Goal: Navigation & Orientation: Understand site structure

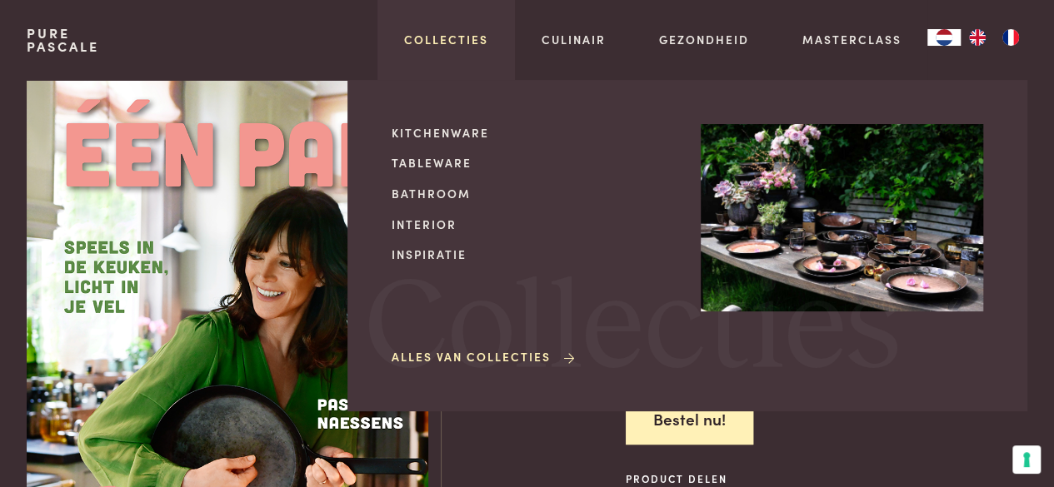
click at [462, 32] on link "Collecties" at bounding box center [446, 39] width 84 height 17
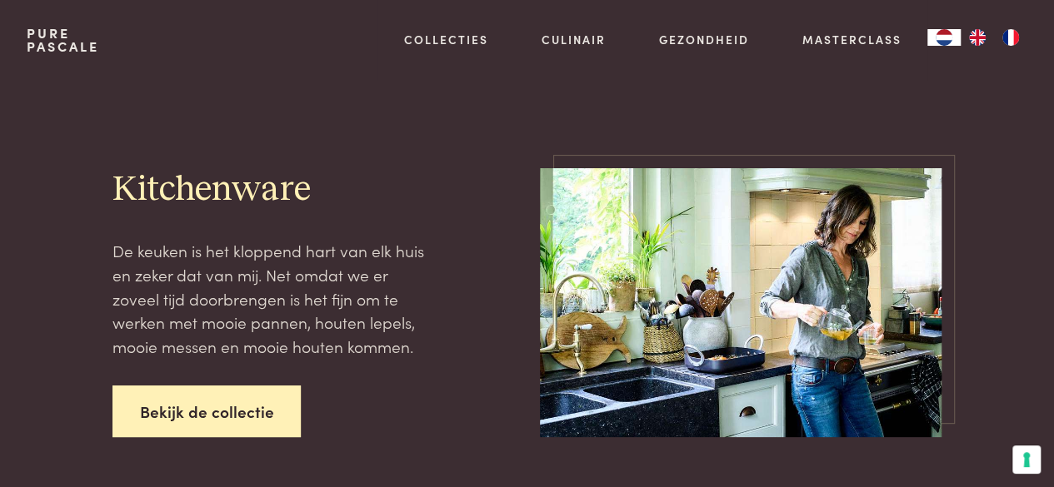
click at [173, 404] on link "Bekijk de collectie" at bounding box center [206, 412] width 189 height 52
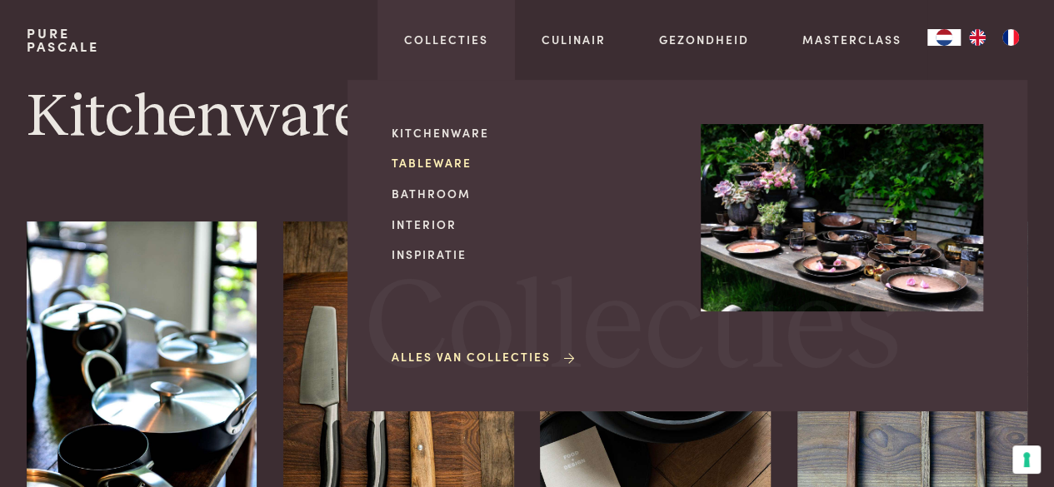
click at [427, 157] on link "Tableware" at bounding box center [533, 162] width 282 height 17
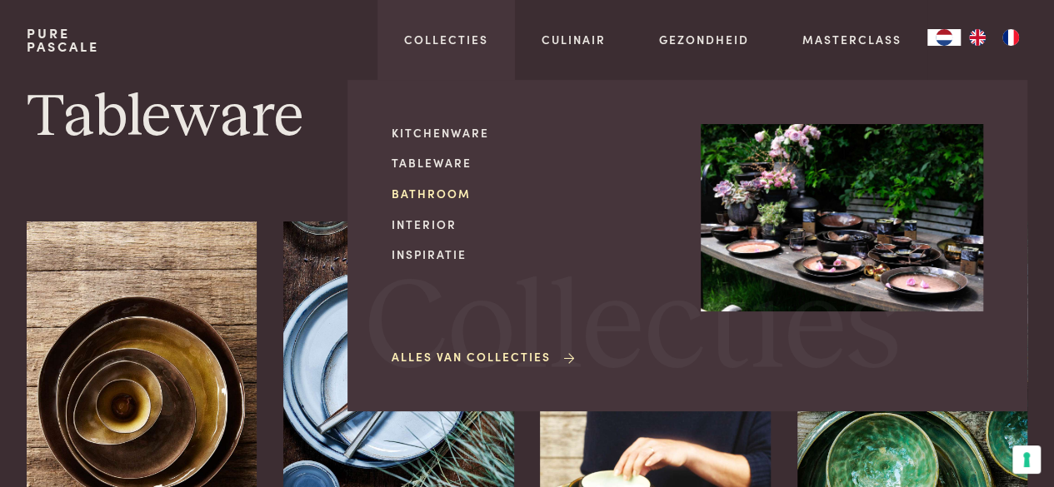
click at [433, 190] on link "Bathroom" at bounding box center [533, 193] width 282 height 17
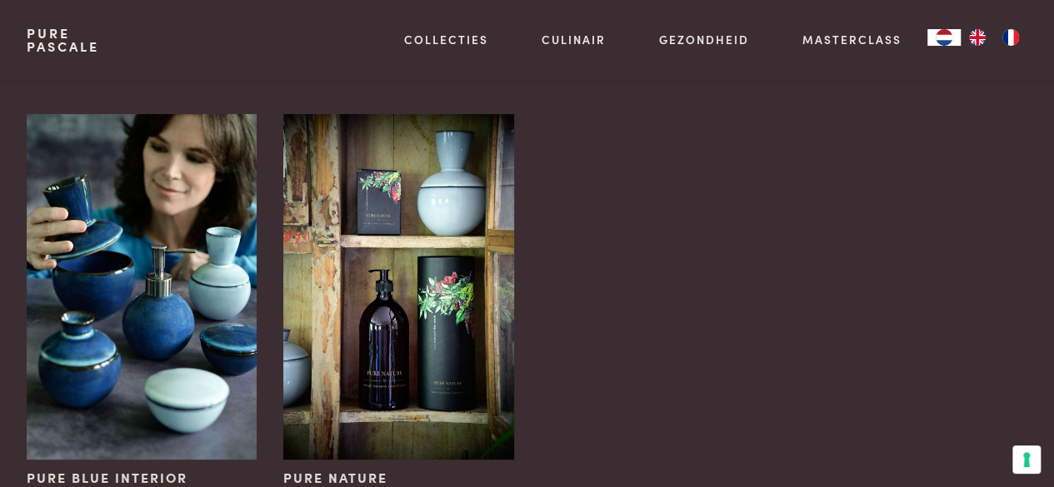
scroll to position [83, 0]
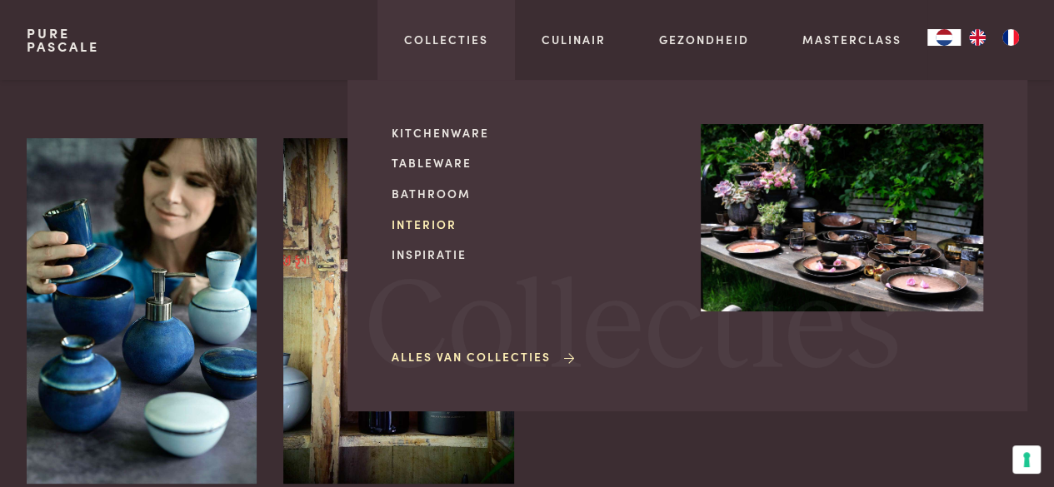
click at [429, 225] on link "Interior" at bounding box center [533, 224] width 282 height 17
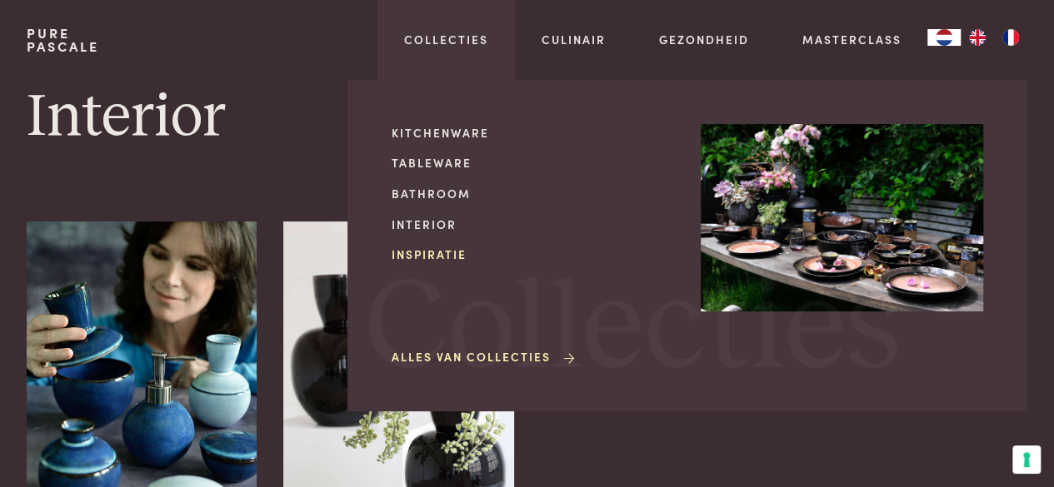
click at [403, 254] on link "Inspiratie" at bounding box center [533, 254] width 282 height 17
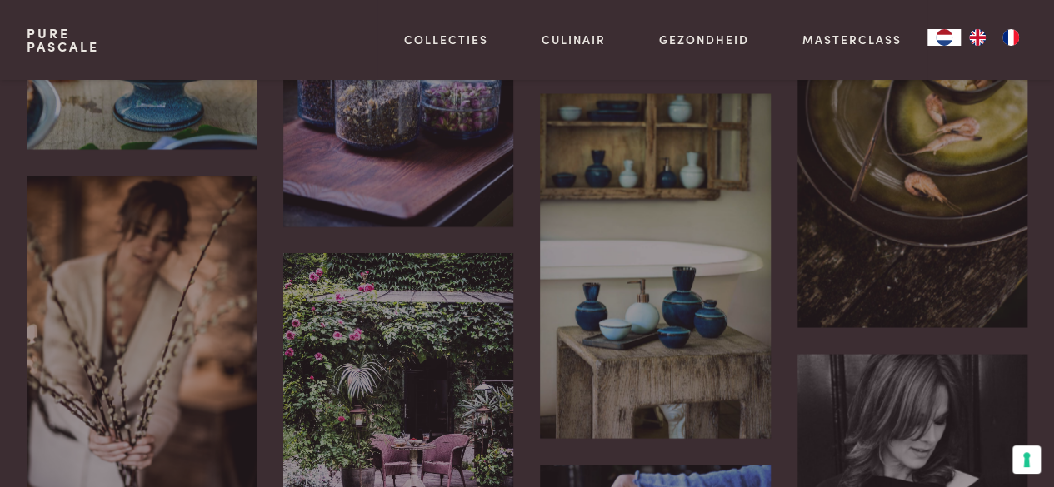
scroll to position [1166, 0]
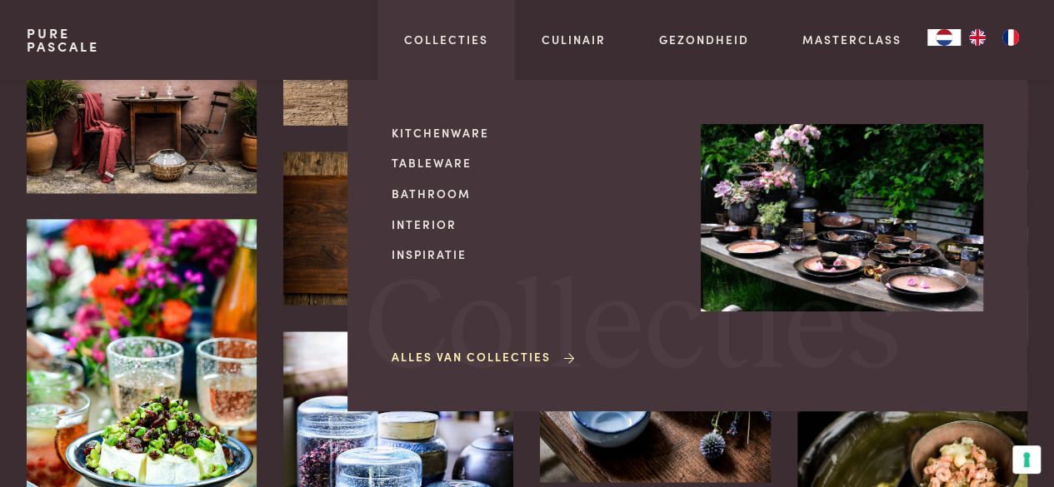
click at [480, 356] on link "Alles van Collecties" at bounding box center [485, 356] width 186 height 17
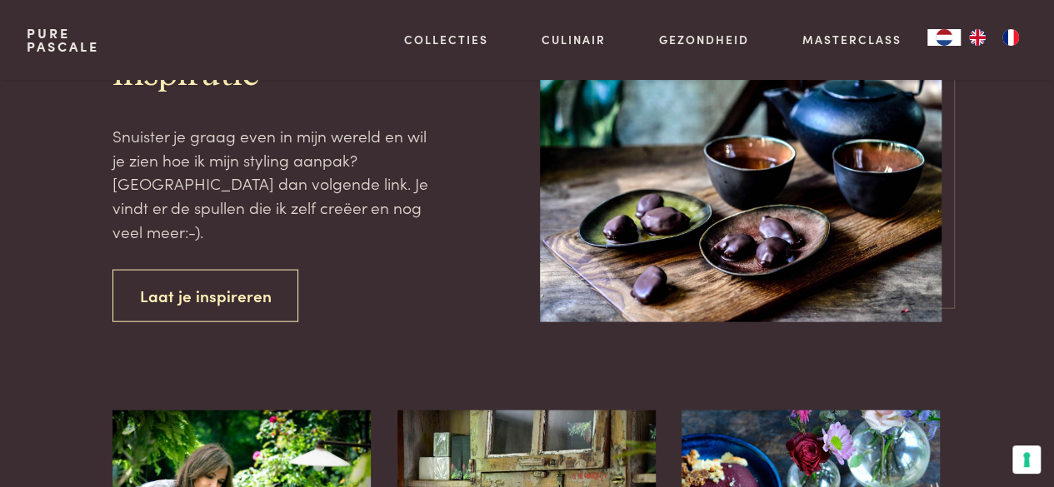
scroll to position [1749, 0]
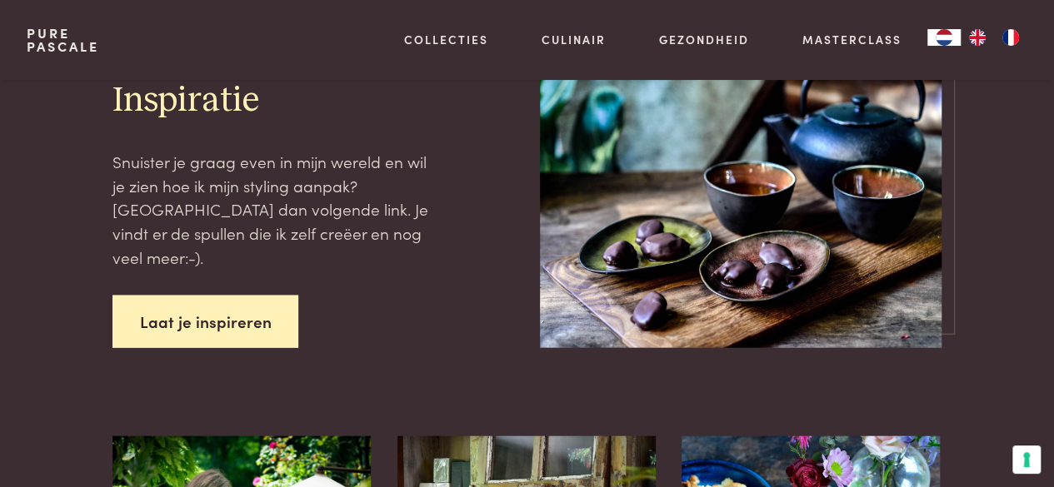
click at [228, 296] on link "Laat je inspireren" at bounding box center [205, 322] width 187 height 52
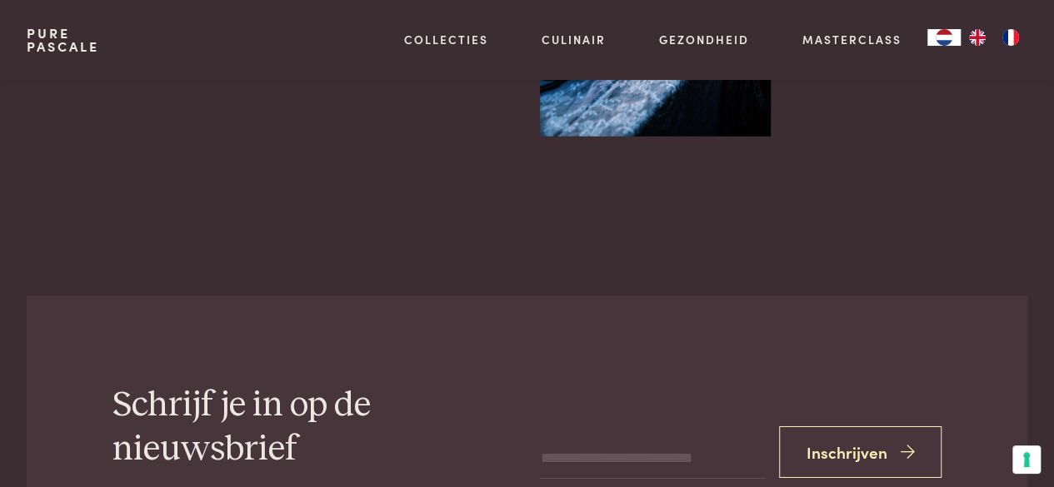
scroll to position [2666, 0]
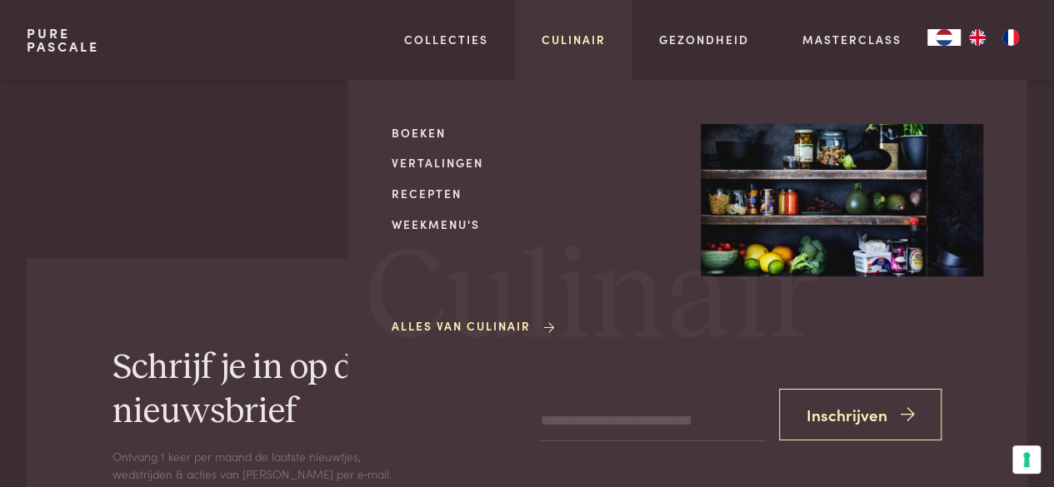
click at [583, 37] on link "Culinair" at bounding box center [573, 39] width 64 height 17
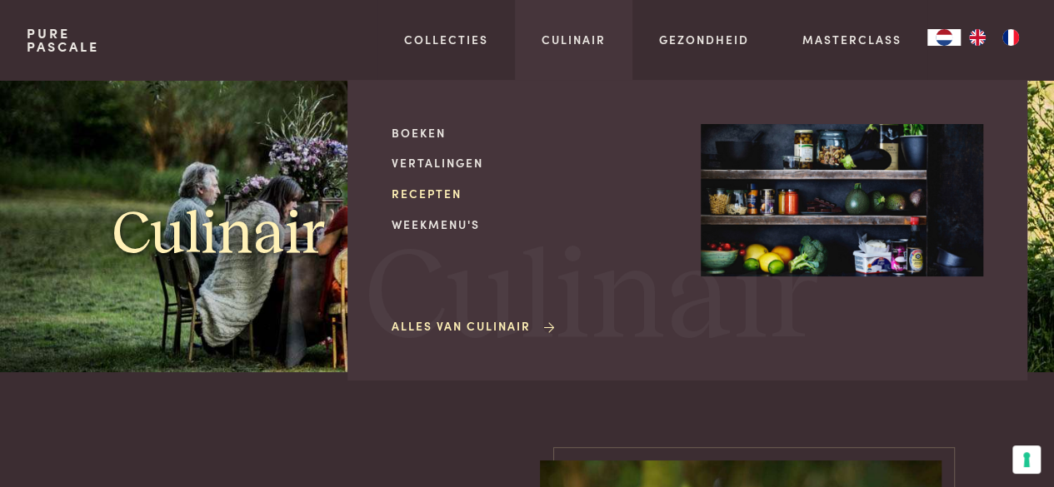
click at [447, 190] on link "Recepten" at bounding box center [533, 193] width 282 height 17
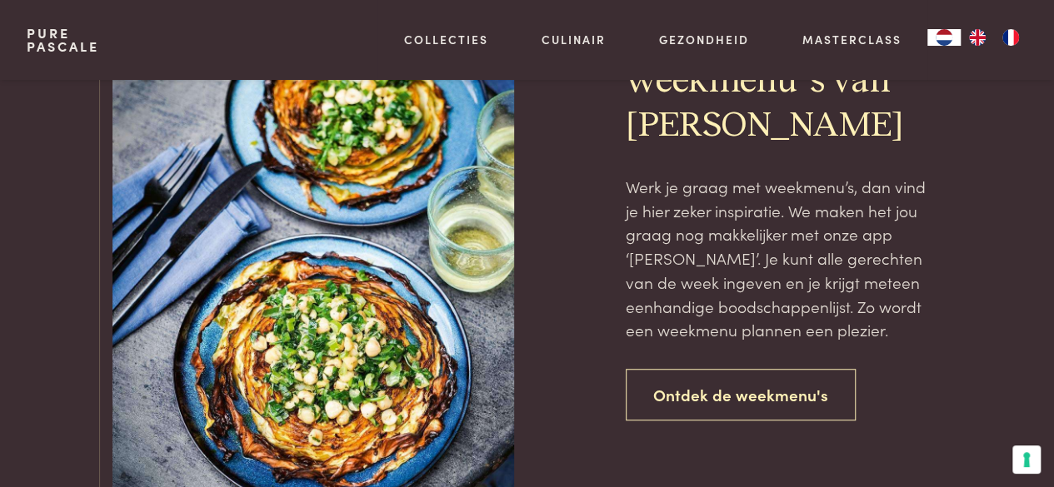
scroll to position [3665, 0]
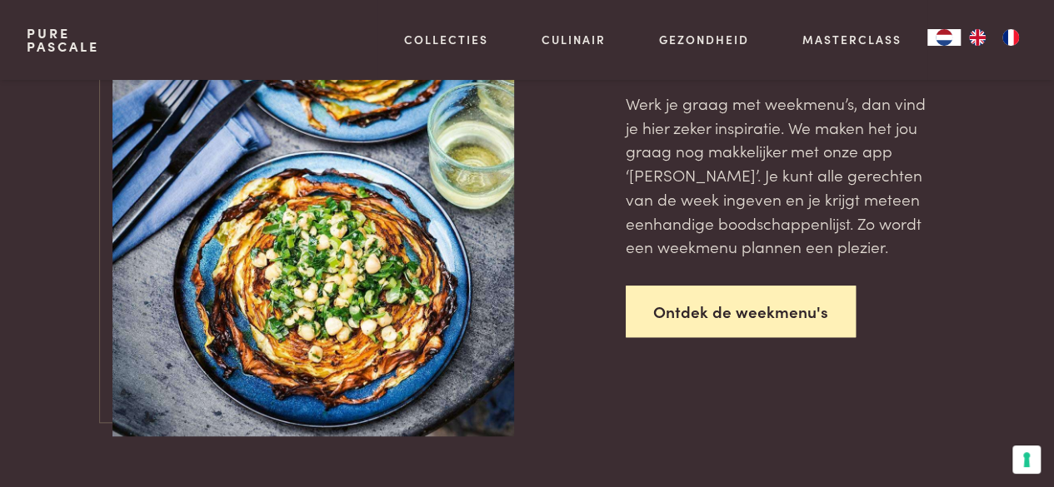
click at [733, 302] on link "Ontdek de weekmenu's" at bounding box center [741, 312] width 230 height 52
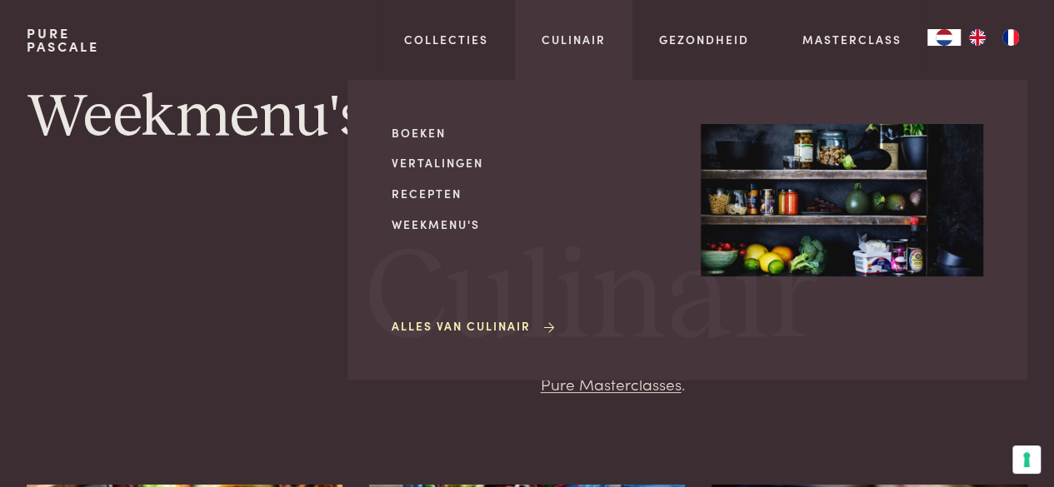
click at [471, 327] on link "Alles van Culinair" at bounding box center [475, 325] width 166 height 17
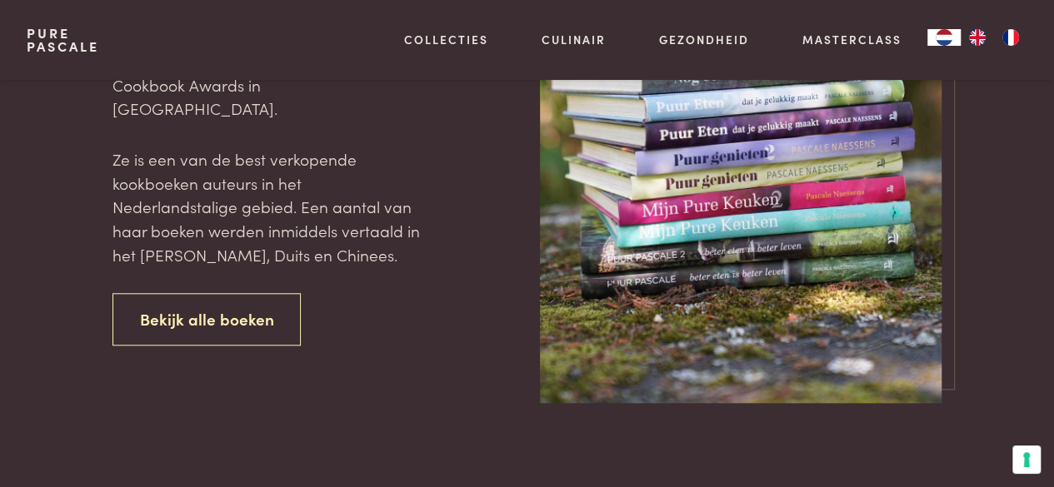
scroll to position [666, 0]
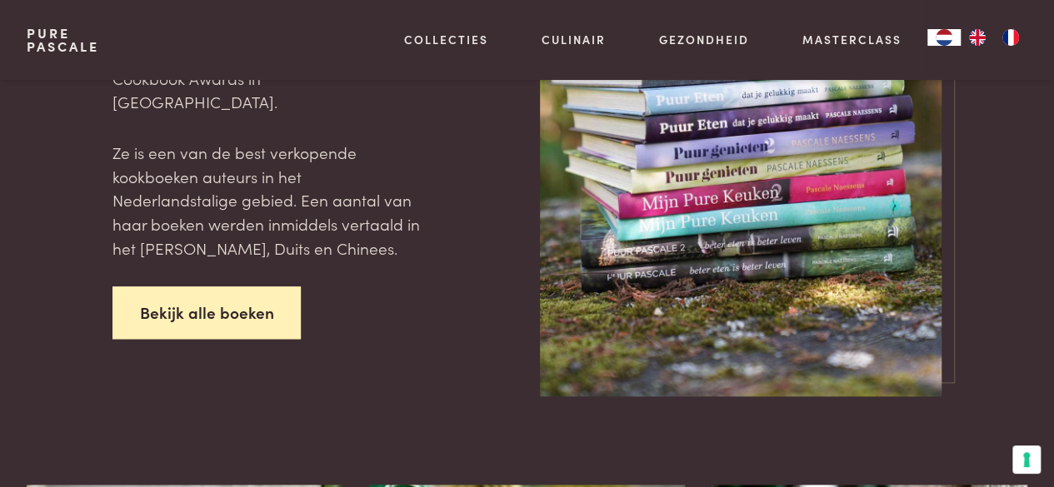
click at [230, 302] on link "Bekijk alle boeken" at bounding box center [206, 313] width 189 height 52
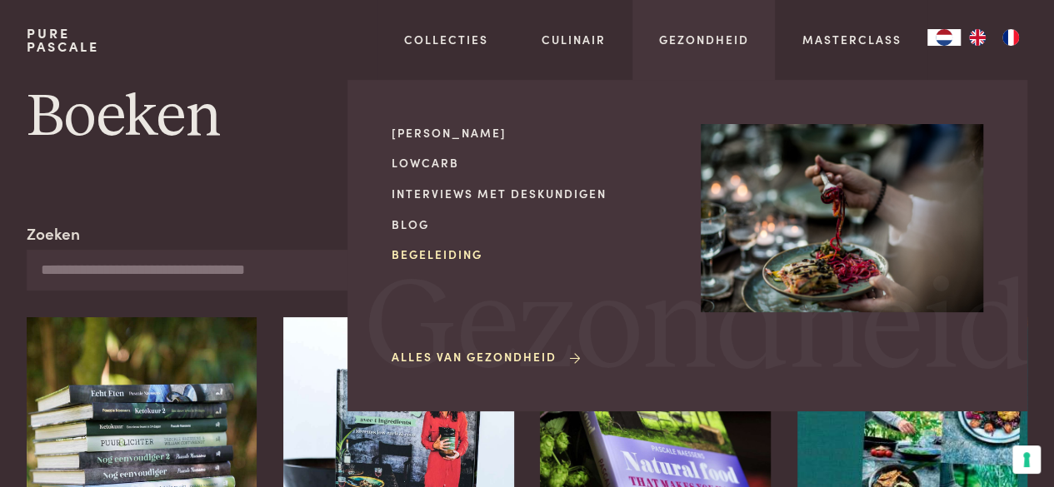
click at [467, 251] on link "Begeleiding" at bounding box center [533, 254] width 282 height 17
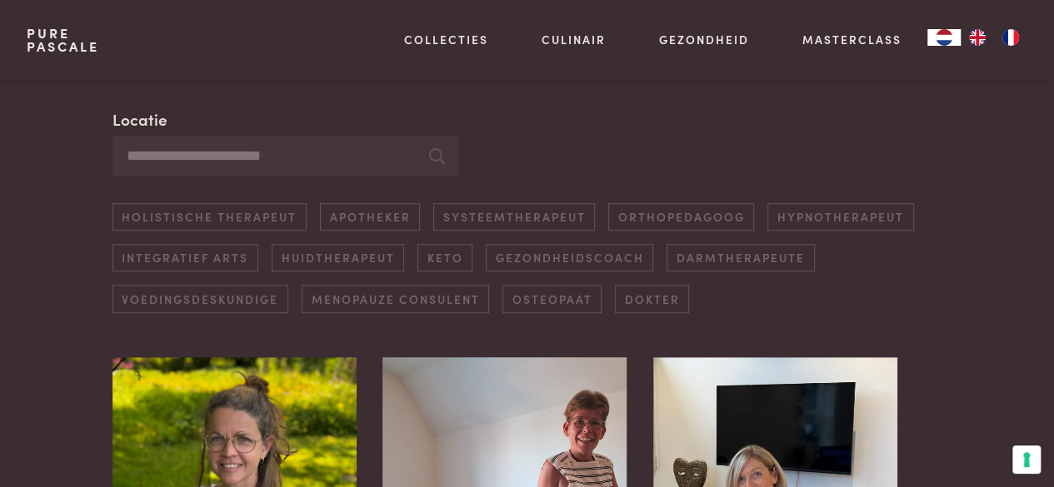
scroll to position [417, 0]
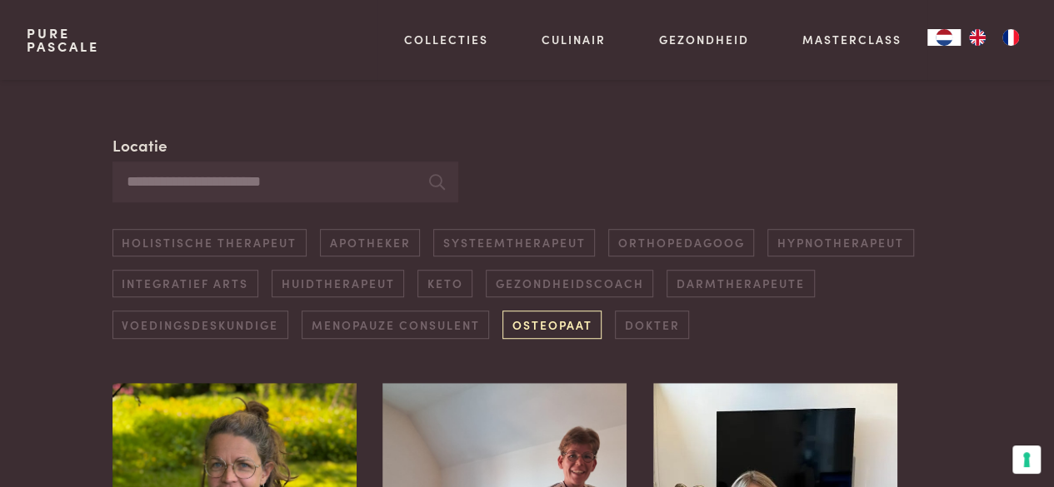
click at [520, 319] on link "Osteopaat" at bounding box center [551, 324] width 99 height 27
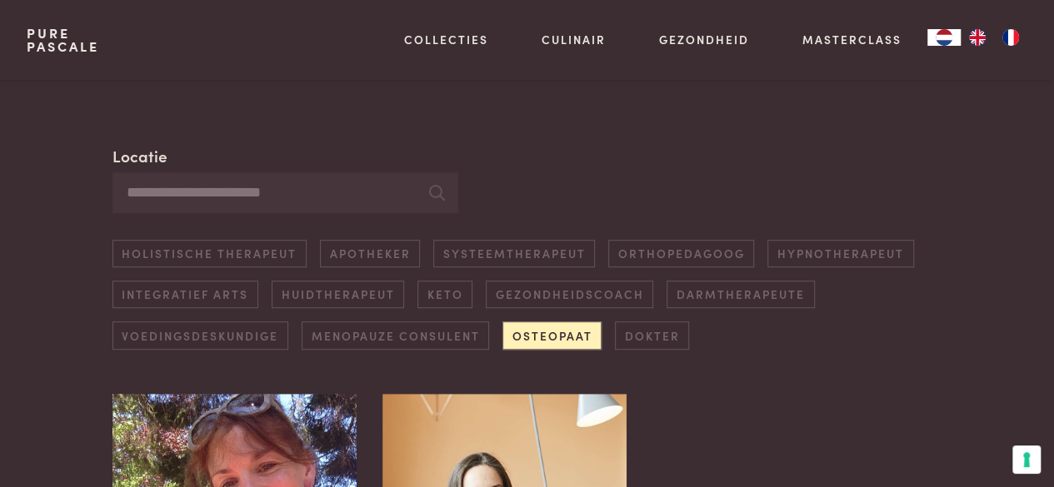
scroll to position [383, 0]
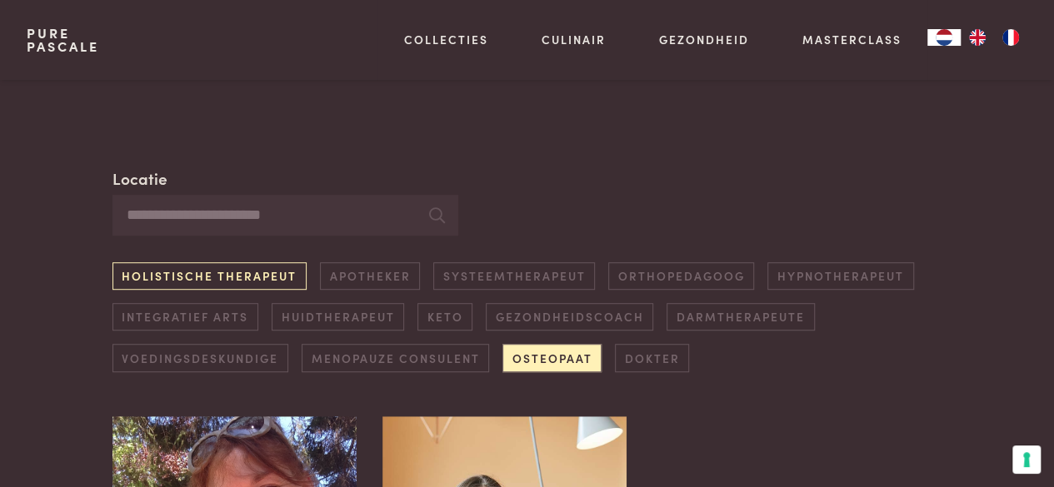
click at [262, 277] on link "Holistische therapeut" at bounding box center [209, 275] width 194 height 27
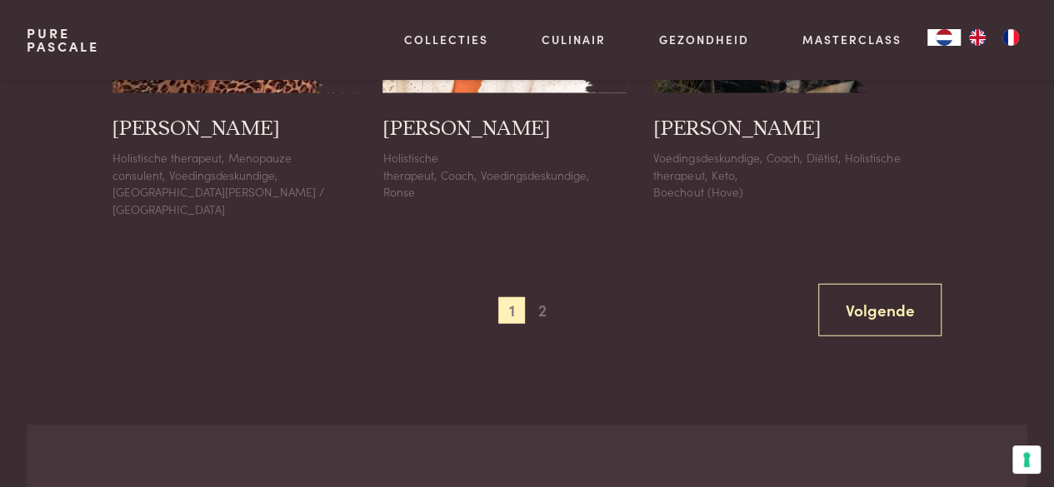
scroll to position [2049, 0]
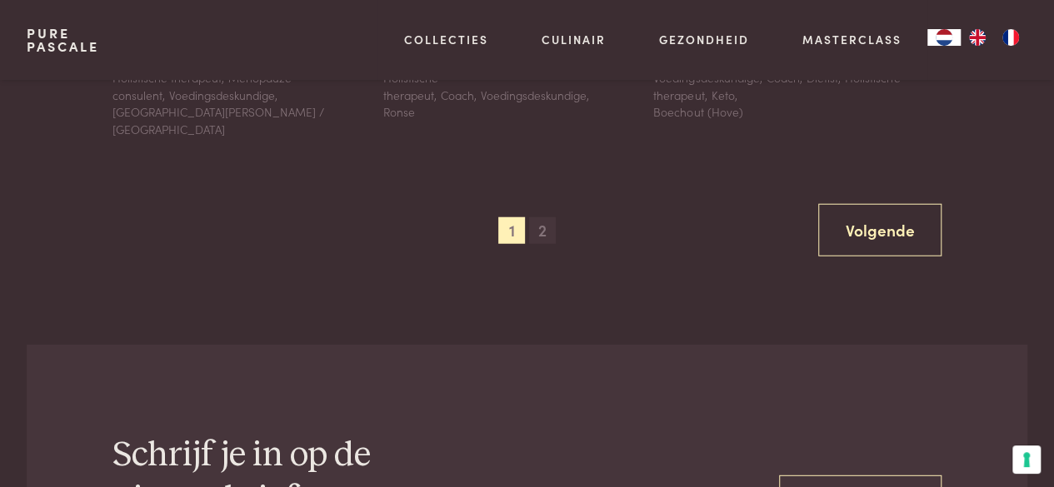
click at [546, 227] on span "2" at bounding box center [542, 230] width 27 height 27
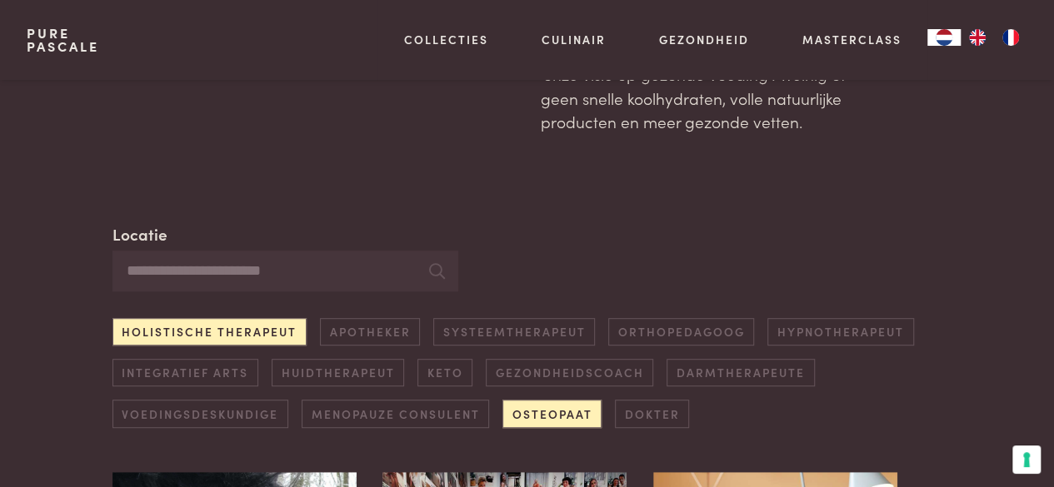
scroll to position [333, 0]
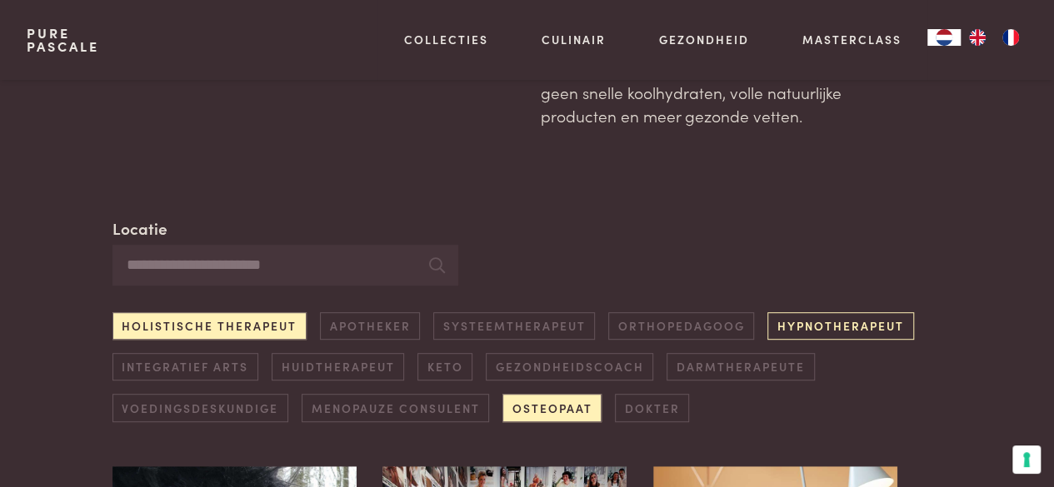
click at [826, 321] on link "Hypnotherapeut" at bounding box center [840, 325] width 146 height 27
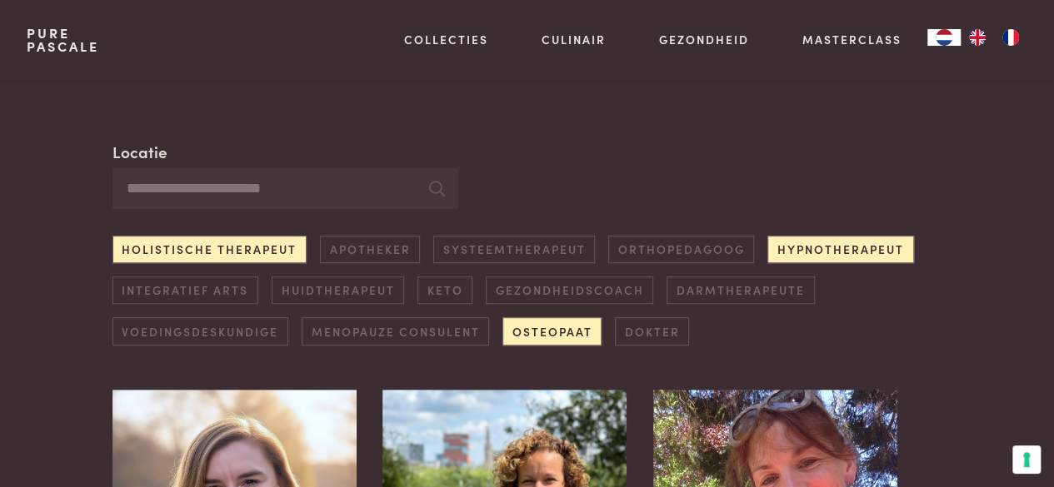
scroll to position [417, 0]
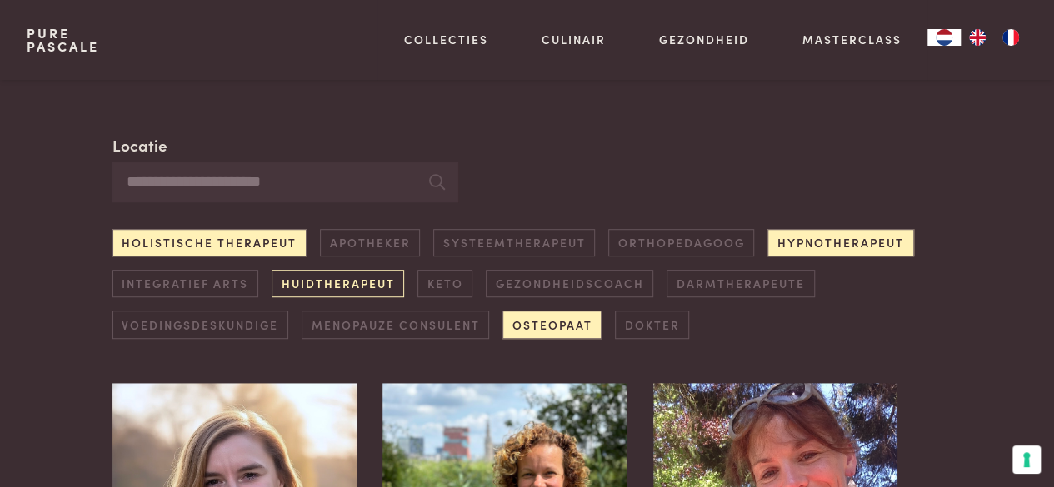
click at [368, 278] on link "Huidtherapeut" at bounding box center [338, 283] width 132 height 27
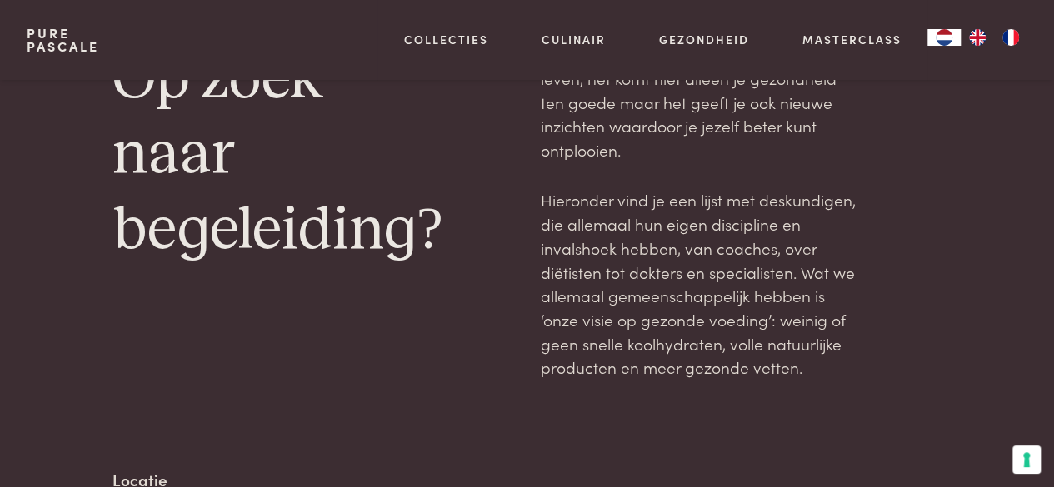
scroll to position [333, 0]
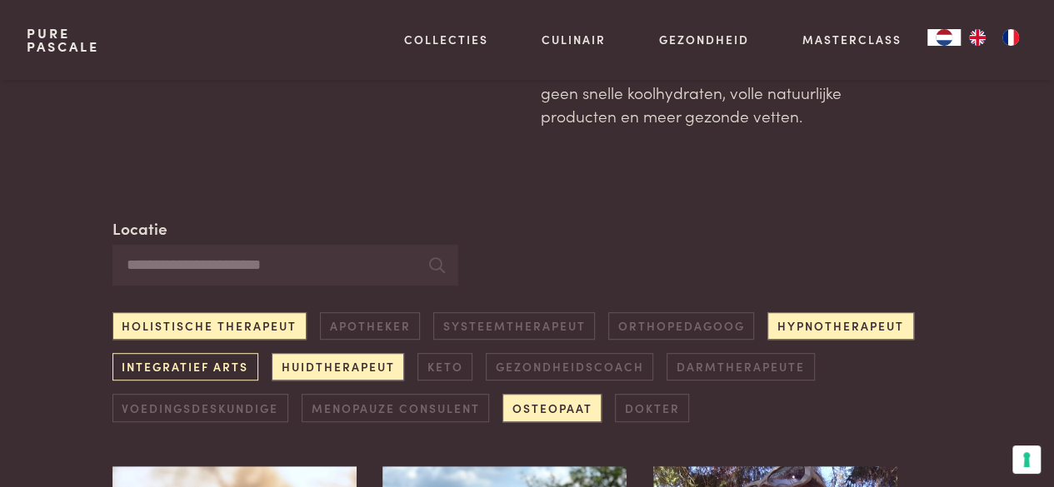
click at [209, 368] on link "Integratief arts" at bounding box center [185, 366] width 146 height 27
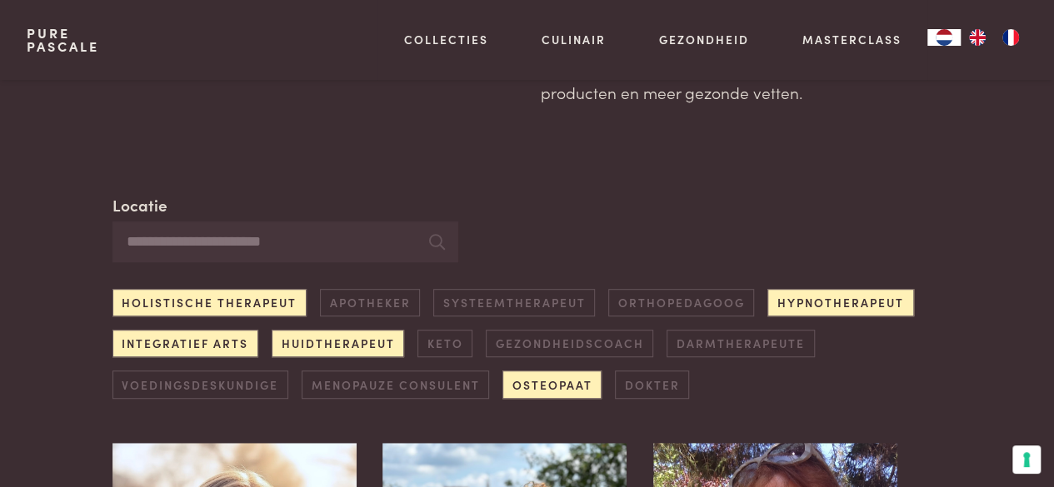
scroll to position [383, 0]
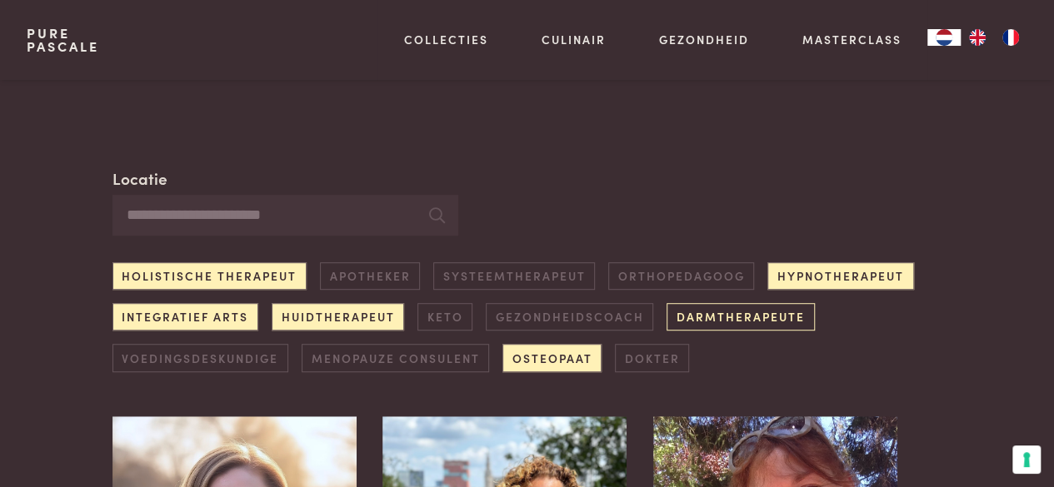
click at [701, 317] on link "Darmtherapeute" at bounding box center [739, 316] width 147 height 27
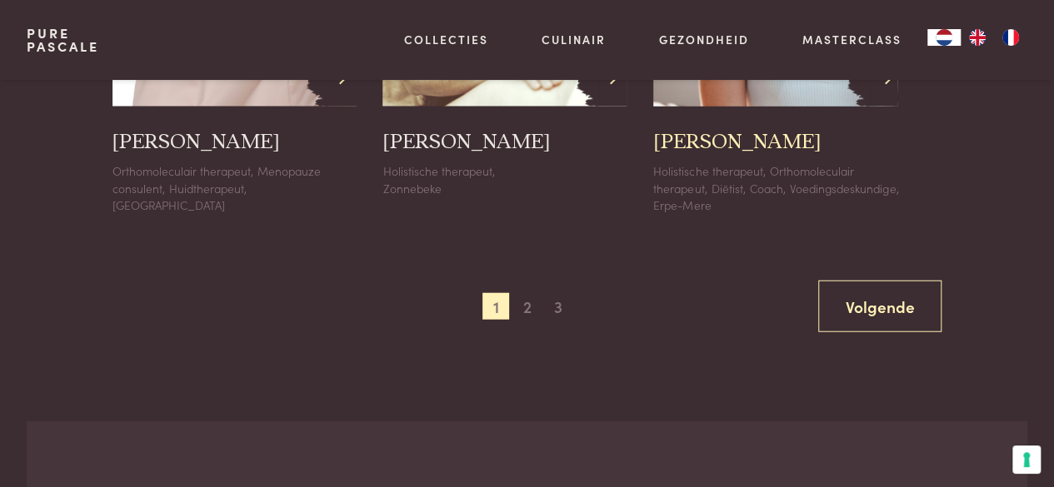
scroll to position [1966, 0]
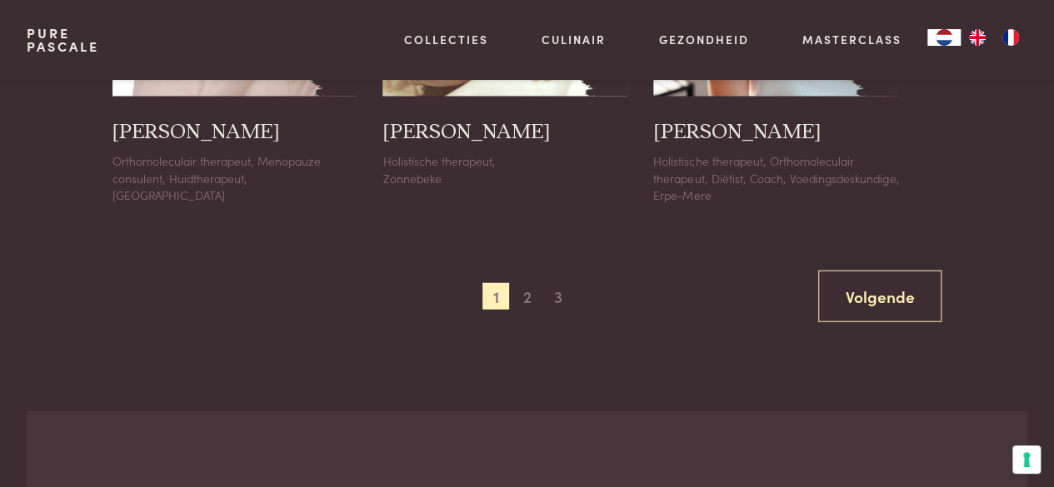
click at [526, 310] on span "2" at bounding box center [527, 296] width 27 height 27
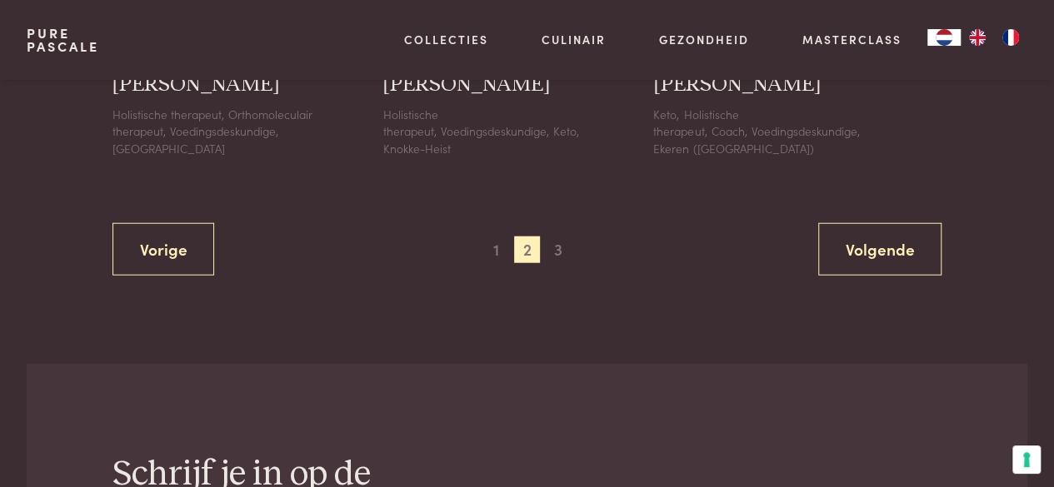
scroll to position [2049, 0]
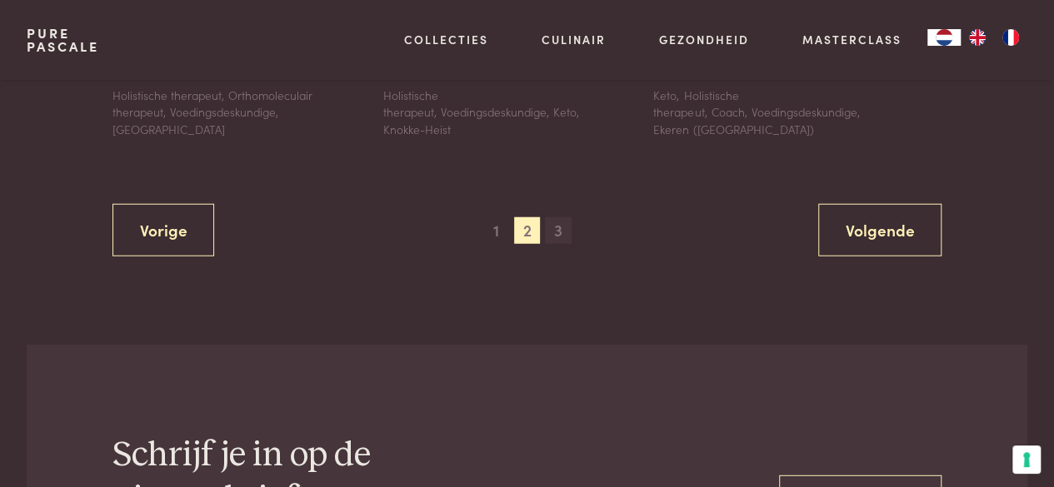
click at [560, 229] on span "3" at bounding box center [558, 230] width 27 height 27
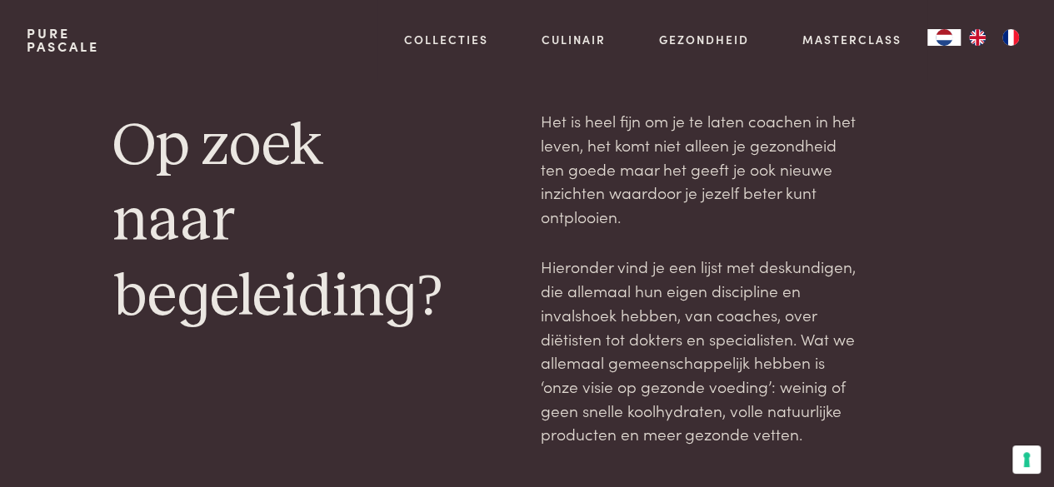
scroll to position [0, 0]
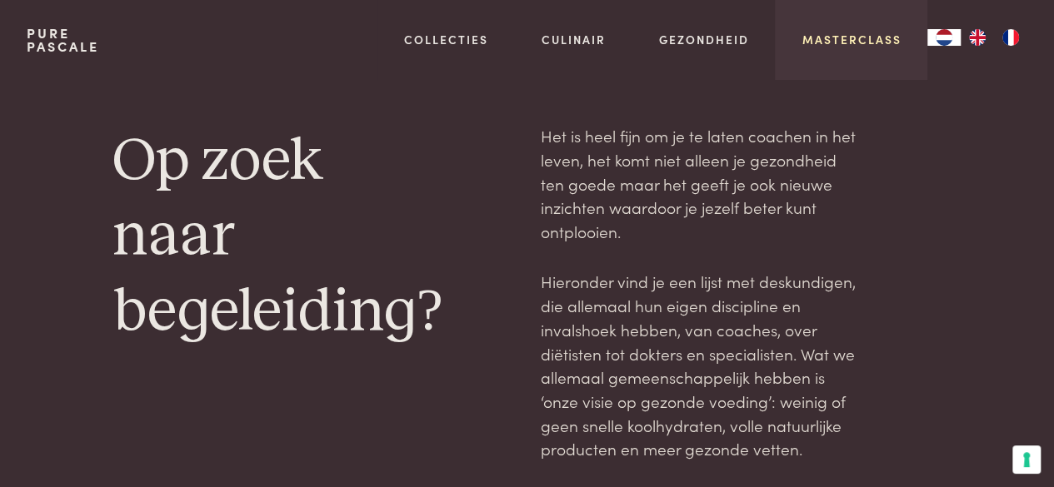
click at [843, 37] on link "Masterclass" at bounding box center [850, 39] width 99 height 17
